Goal: Task Accomplishment & Management: Manage account settings

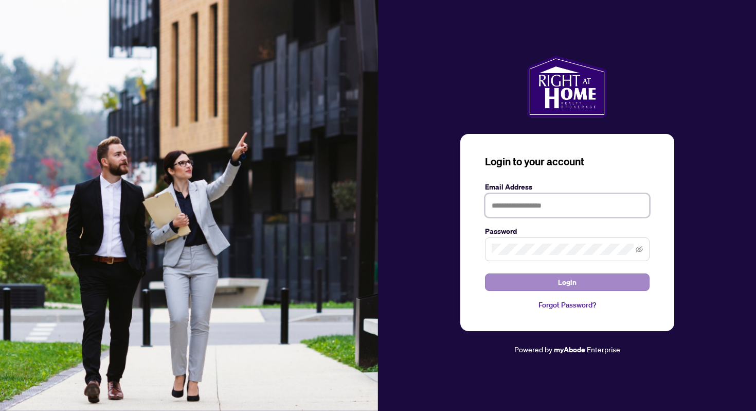
type input "**********"
click at [534, 277] on button "Login" at bounding box center [567, 281] width 165 height 17
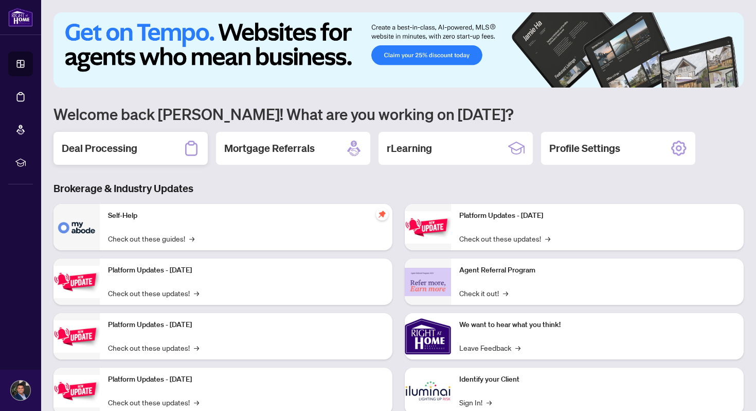
click at [149, 151] on div "Deal Processing" at bounding box center [131, 148] width 154 height 33
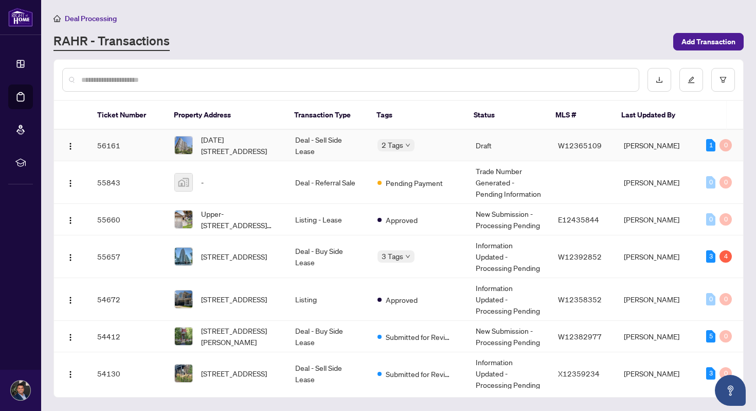
click at [328, 153] on td "Deal - Sell Side Lease" at bounding box center [328, 145] width 82 height 31
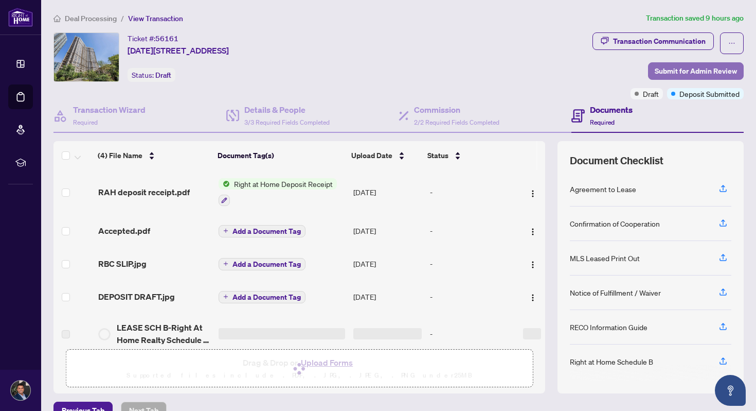
click at [659, 70] on span "Submit for Admin Review" at bounding box center [696, 71] width 82 height 16
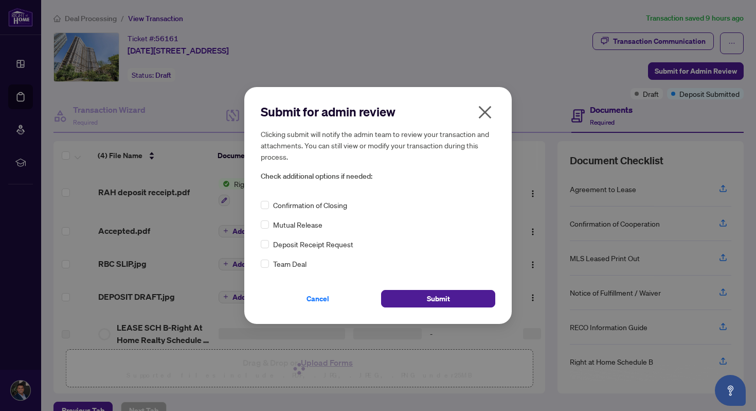
click at [323, 202] on span "Confirmation of Closing" at bounding box center [310, 204] width 74 height 11
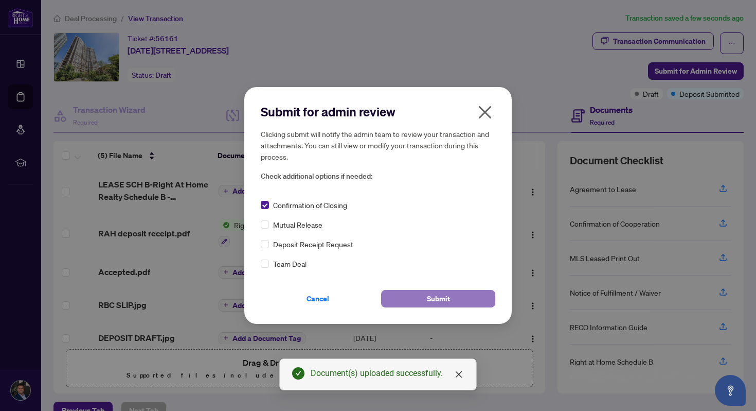
click at [408, 298] on button "Submit" at bounding box center [438, 298] width 114 height 17
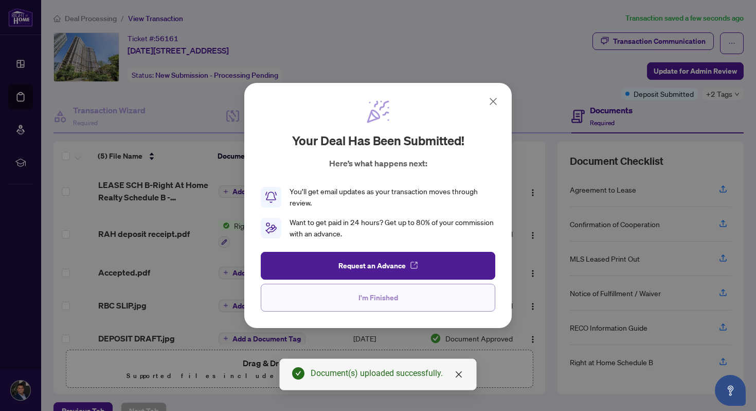
click at [400, 298] on button "I'm Finished" at bounding box center [378, 297] width 235 height 28
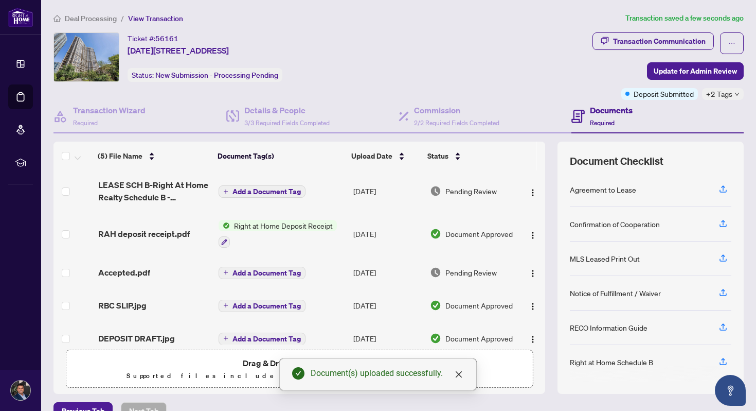
click at [254, 237] on div at bounding box center [278, 241] width 118 height 12
click at [163, 237] on span "RAH deposit receipt.pdf" at bounding box center [144, 233] width 92 height 12
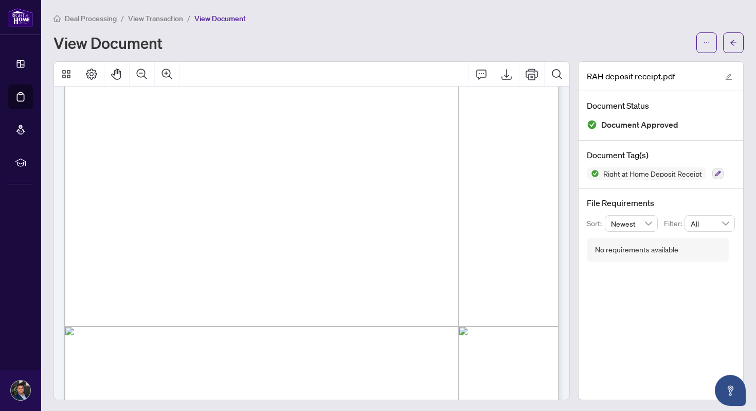
scroll to position [137, 0]
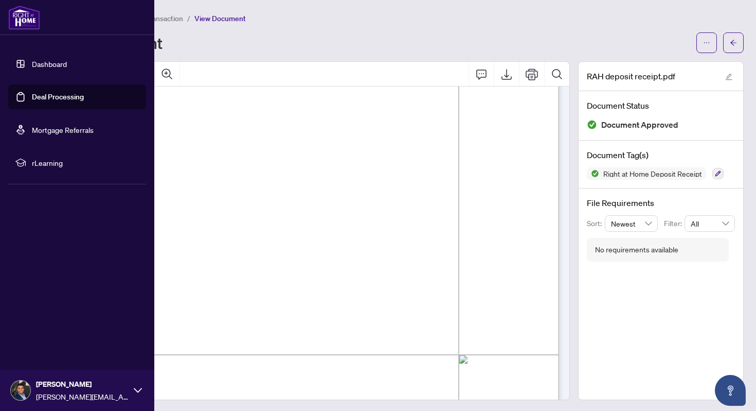
click at [47, 67] on link "Dashboard" at bounding box center [49, 63] width 35 height 9
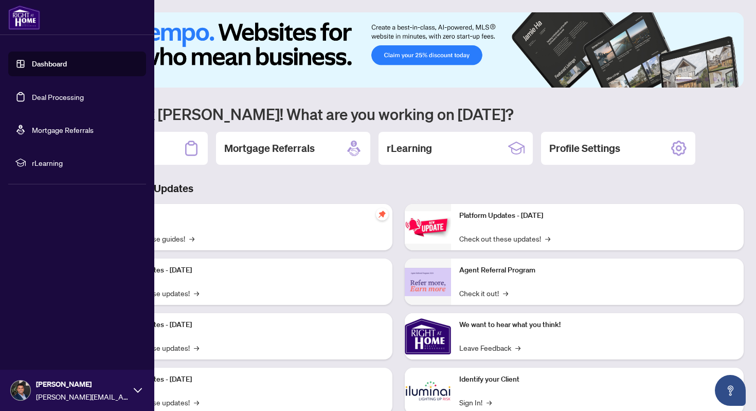
click at [84, 99] on link "Deal Processing" at bounding box center [58, 96] width 52 height 9
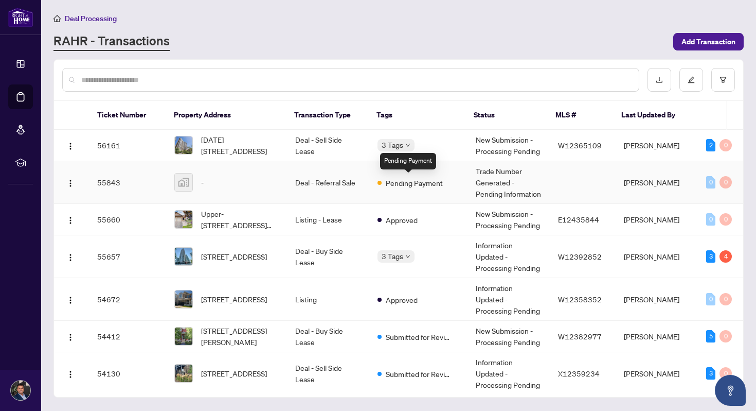
click at [447, 192] on td "Pending Payment" at bounding box center [418, 182] width 98 height 43
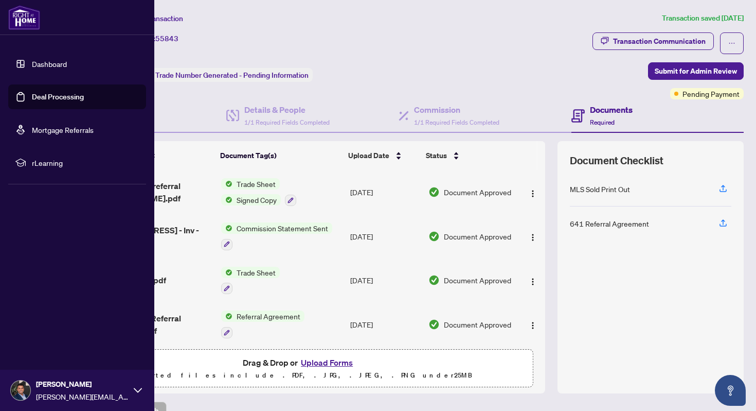
click at [52, 95] on link "Deal Processing" at bounding box center [58, 96] width 52 height 9
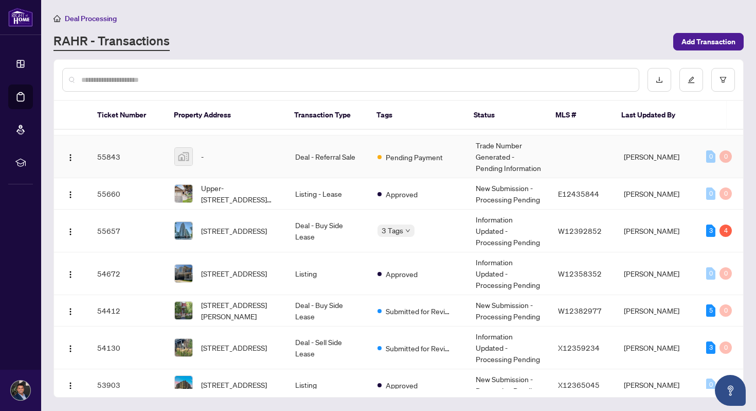
scroll to position [28, 0]
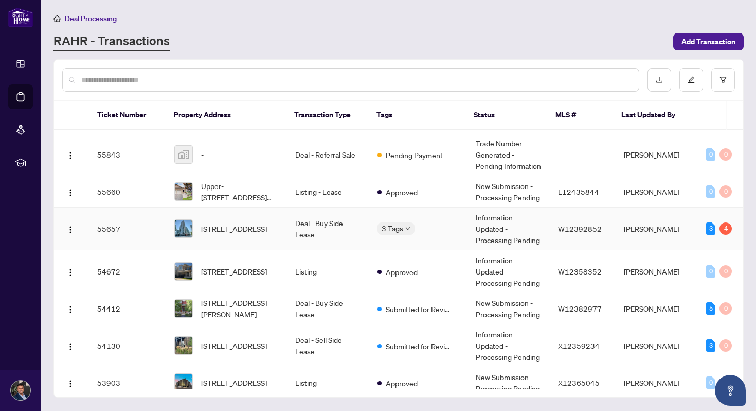
click at [332, 232] on td "Deal - Buy Side Lease" at bounding box center [328, 228] width 82 height 43
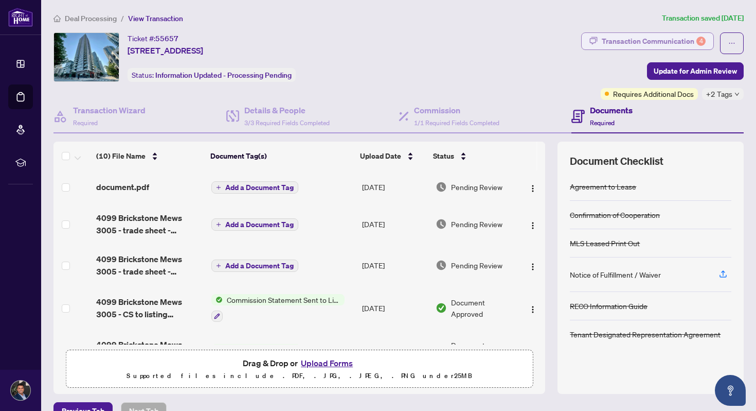
click at [669, 43] on div "Transaction Communication 4" at bounding box center [654, 41] width 104 height 16
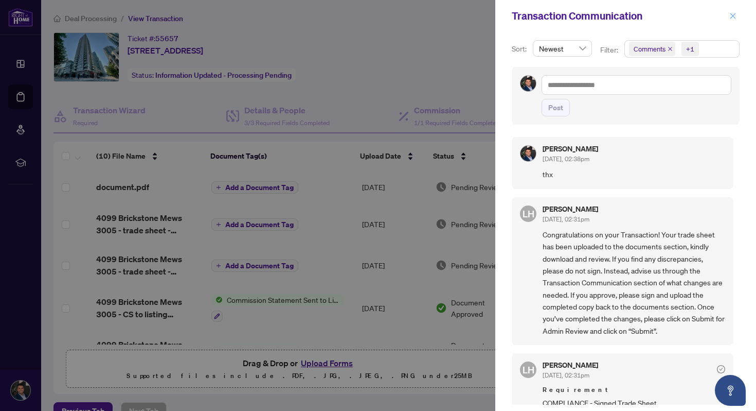
click at [734, 17] on icon "close" at bounding box center [734, 16] width 6 height 6
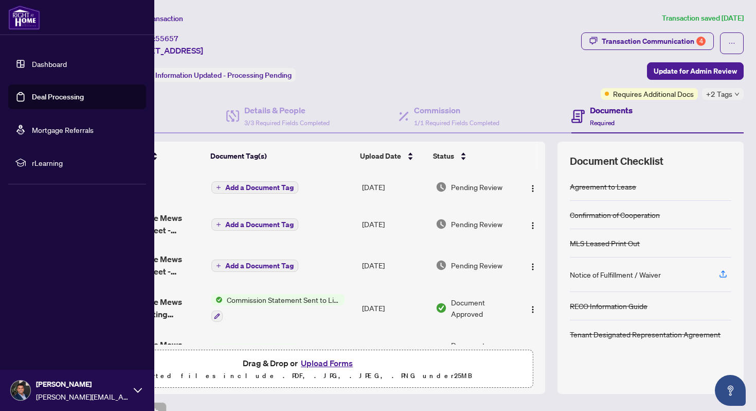
click at [32, 66] on link "Dashboard" at bounding box center [49, 63] width 35 height 9
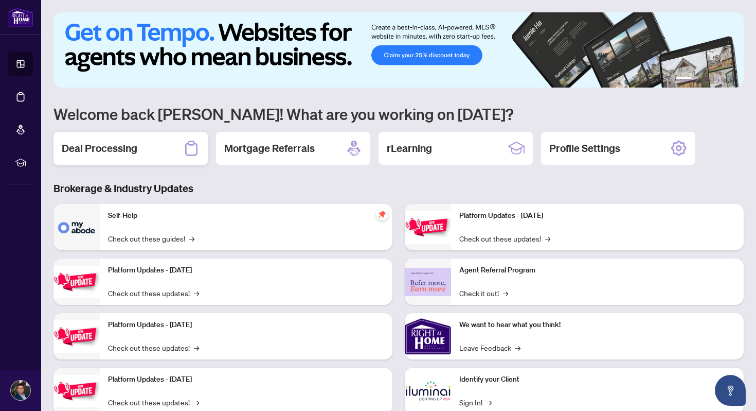
click at [144, 140] on div "Deal Processing" at bounding box center [131, 148] width 154 height 33
